Goal: Information Seeking & Learning: Learn about a topic

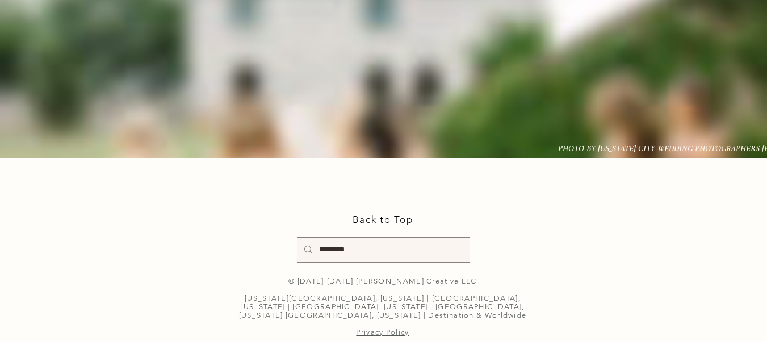
scroll to position [6813, 0]
drag, startPoint x: 237, startPoint y: 96, endPoint x: 332, endPoint y: 98, distance: 94.3
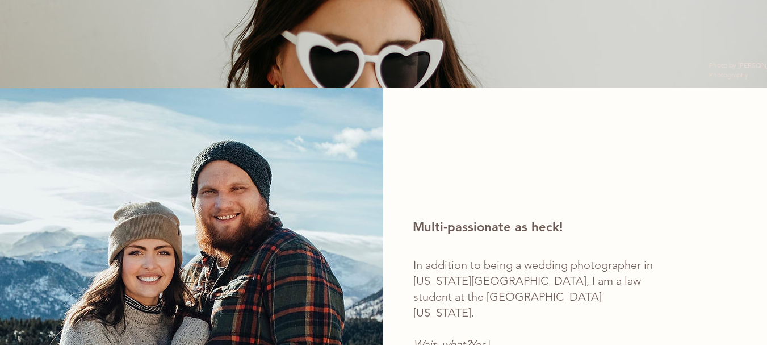
scroll to position [1703, 0]
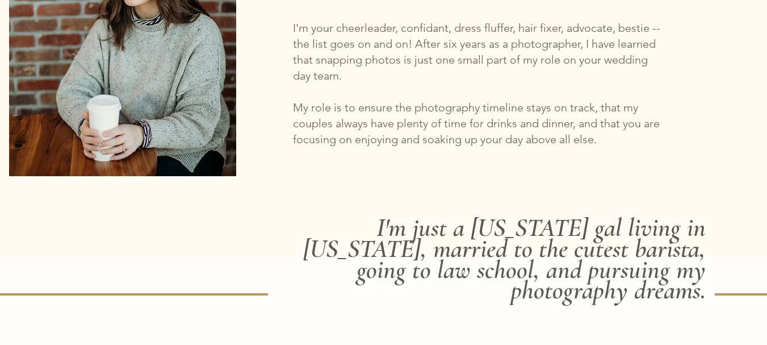
scroll to position [1022, 0]
